Goal: Task Accomplishment & Management: Use online tool/utility

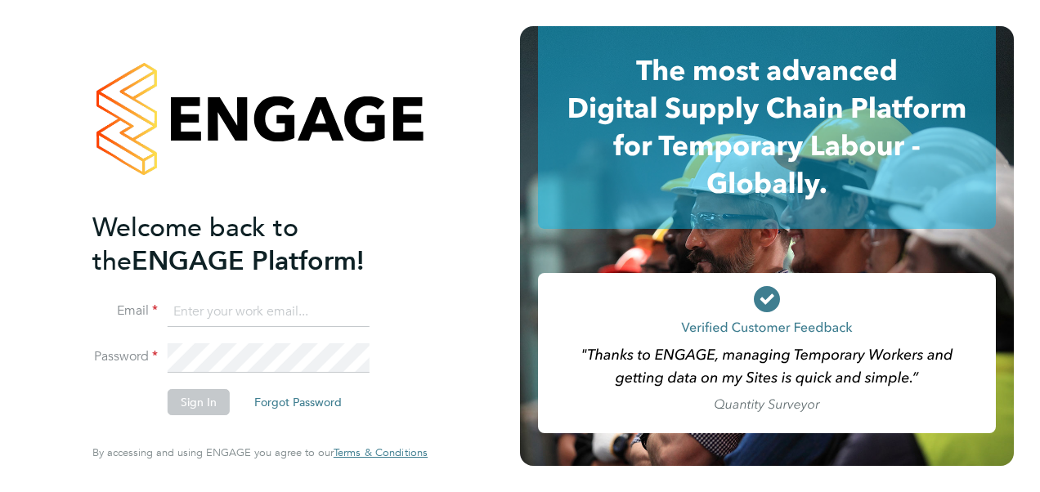
click at [296, 307] on input at bounding box center [269, 312] width 202 height 29
drag, startPoint x: 354, startPoint y: 316, endPoint x: -17, endPoint y: 292, distance: 372.0
click at [0, 292] on html "Welcome back to the ENGAGE Platform! Email [EMAIL_ADDRESS][DOMAIN_NAME] Passwor…" at bounding box center [520, 246] width 1040 height 492
type input "[PERSON_NAME][EMAIL_ADDRESS][PERSON_NAME][PERSON_NAME][DOMAIN_NAME]"
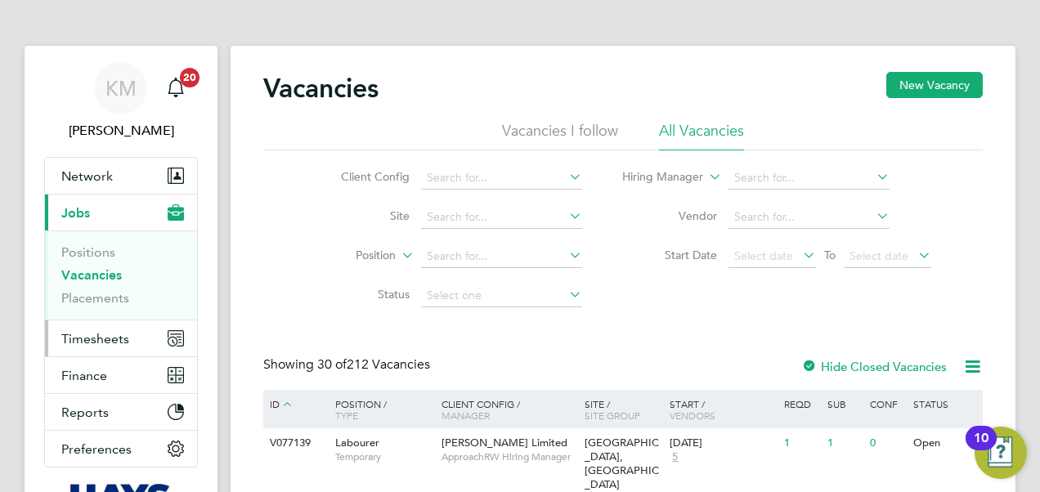
click at [74, 337] on span "Timesheets" at bounding box center [95, 339] width 68 height 16
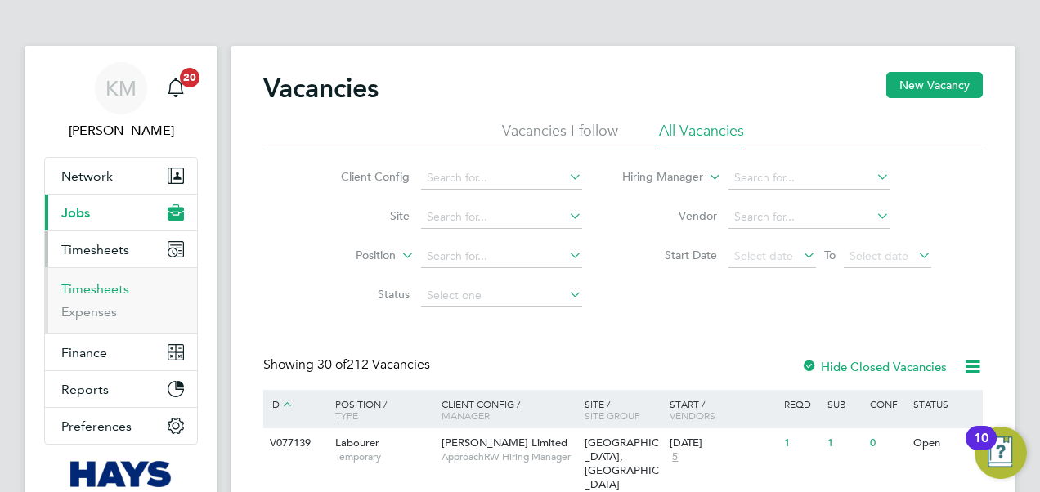
click at [81, 290] on link "Timesheets" at bounding box center [95, 289] width 68 height 16
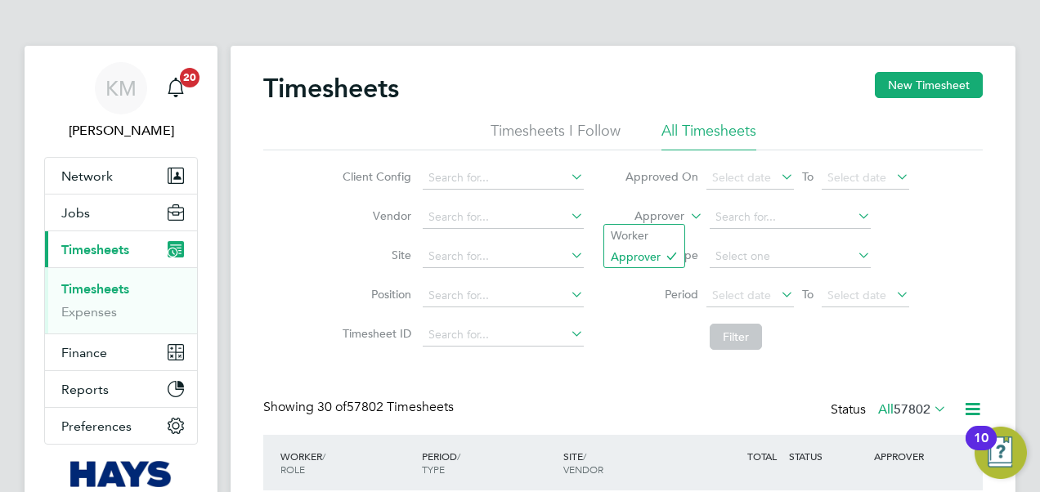
click at [687, 219] on icon at bounding box center [687, 211] width 0 height 15
click at [661, 232] on li "Worker" at bounding box center [644, 235] width 80 height 21
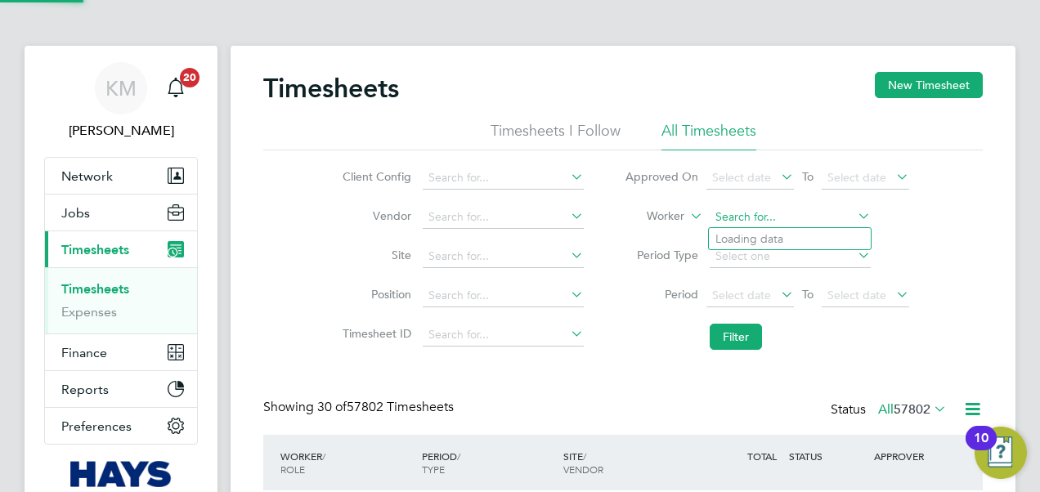
click at [747, 216] on input at bounding box center [790, 217] width 161 height 23
click at [747, 235] on b "Bradley" at bounding box center [762, 239] width 95 height 14
type input "Bradley Vivian"
click at [739, 337] on button "Filter" at bounding box center [736, 337] width 52 height 26
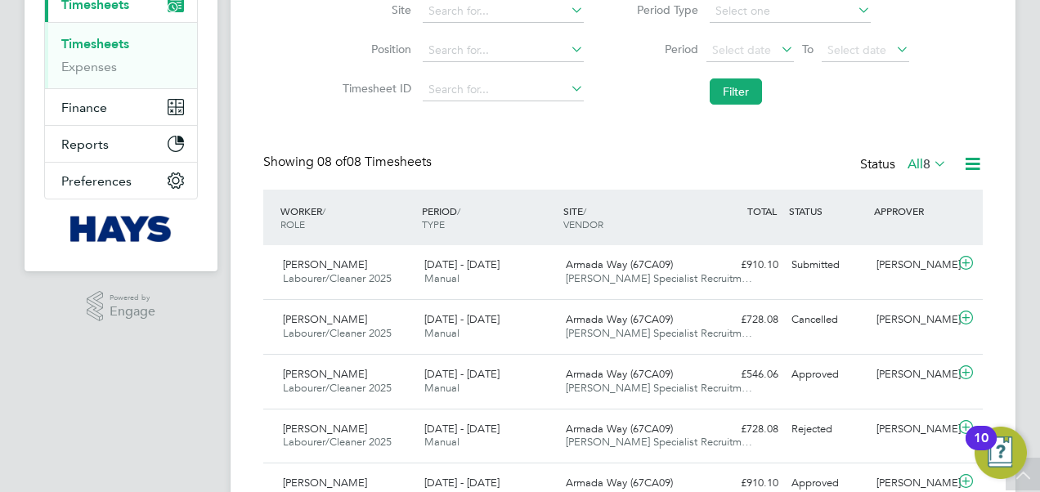
scroll to position [231, 0]
